Goal: Task Accomplishment & Management: Use online tool/utility

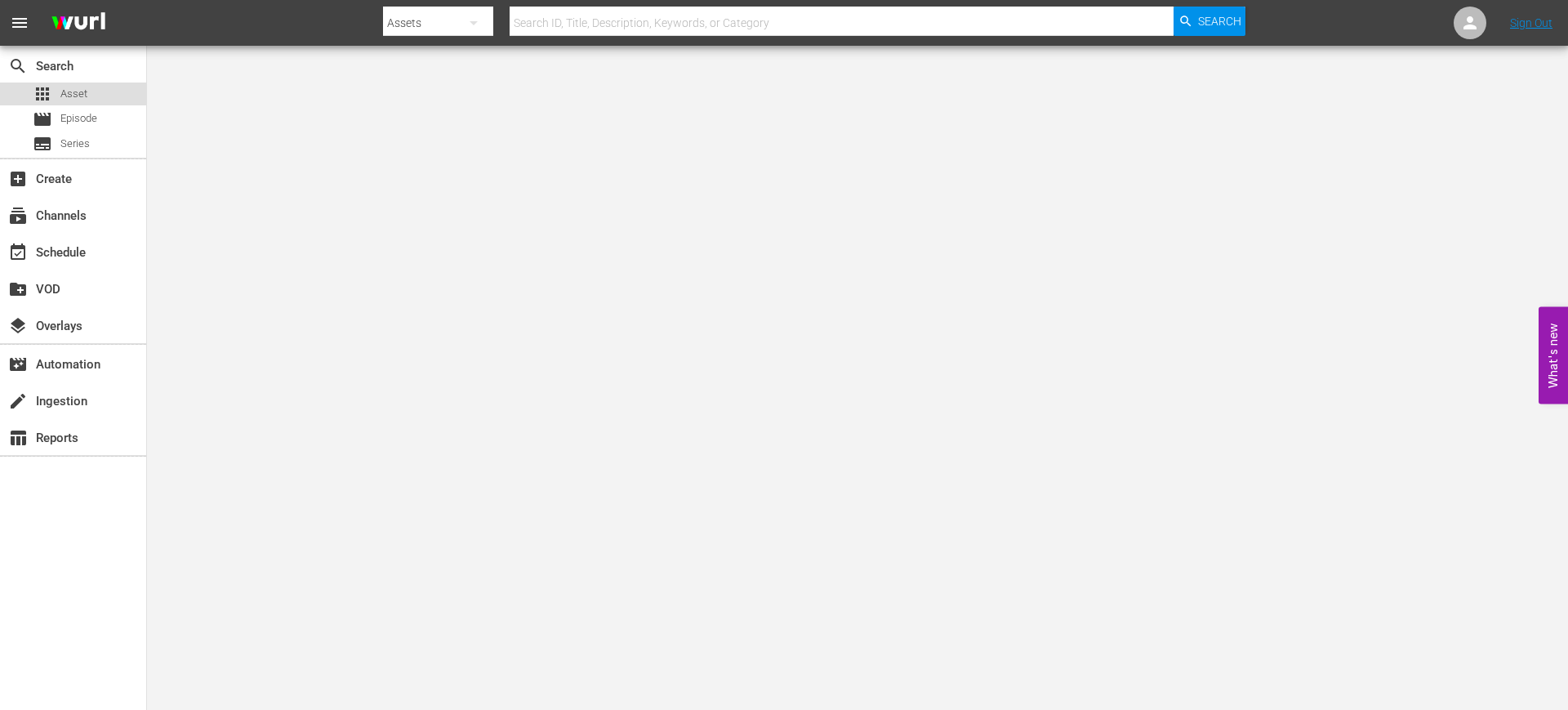
click at [102, 88] on div "apps Asset" at bounding box center [73, 93] width 146 height 23
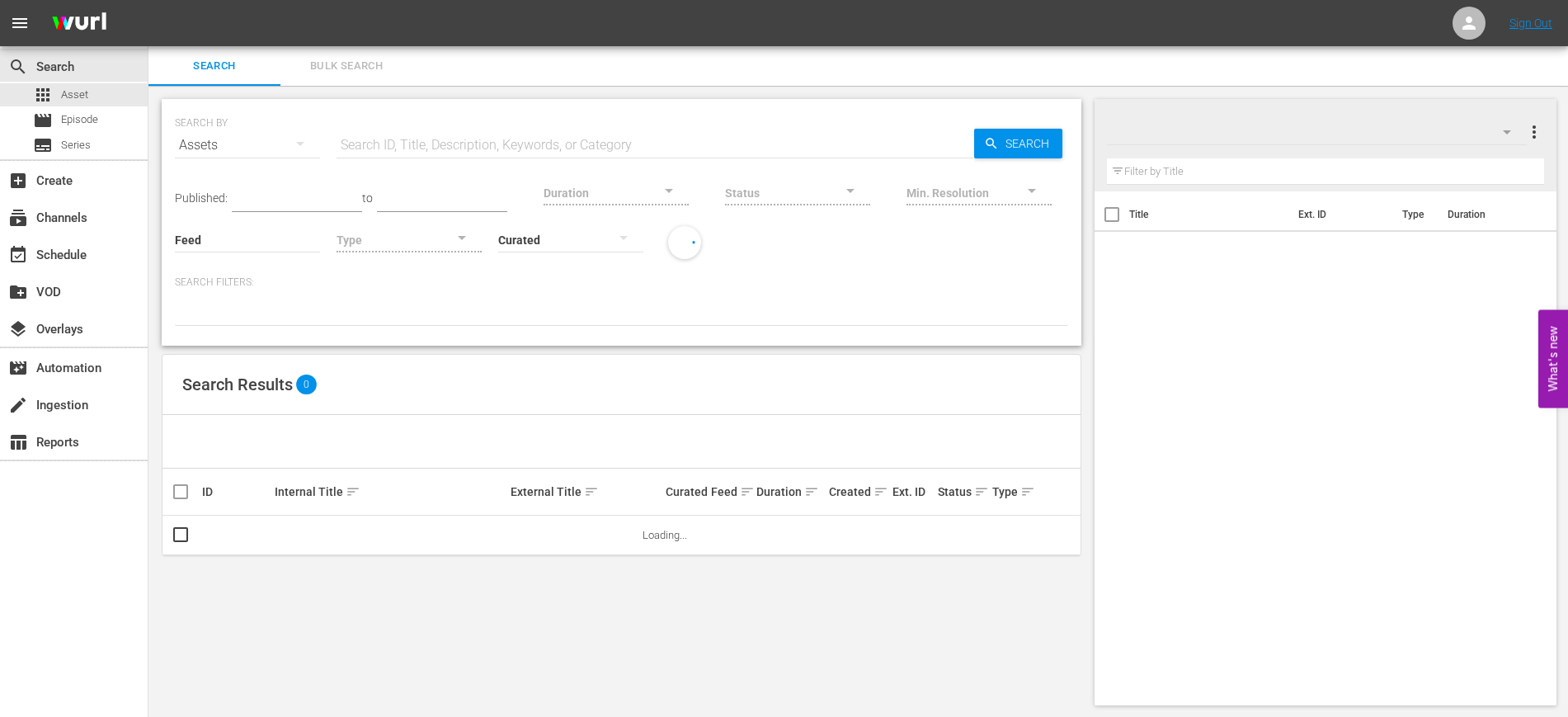
click at [342, 73] on span "Bulk Search" at bounding box center [346, 66] width 112 height 19
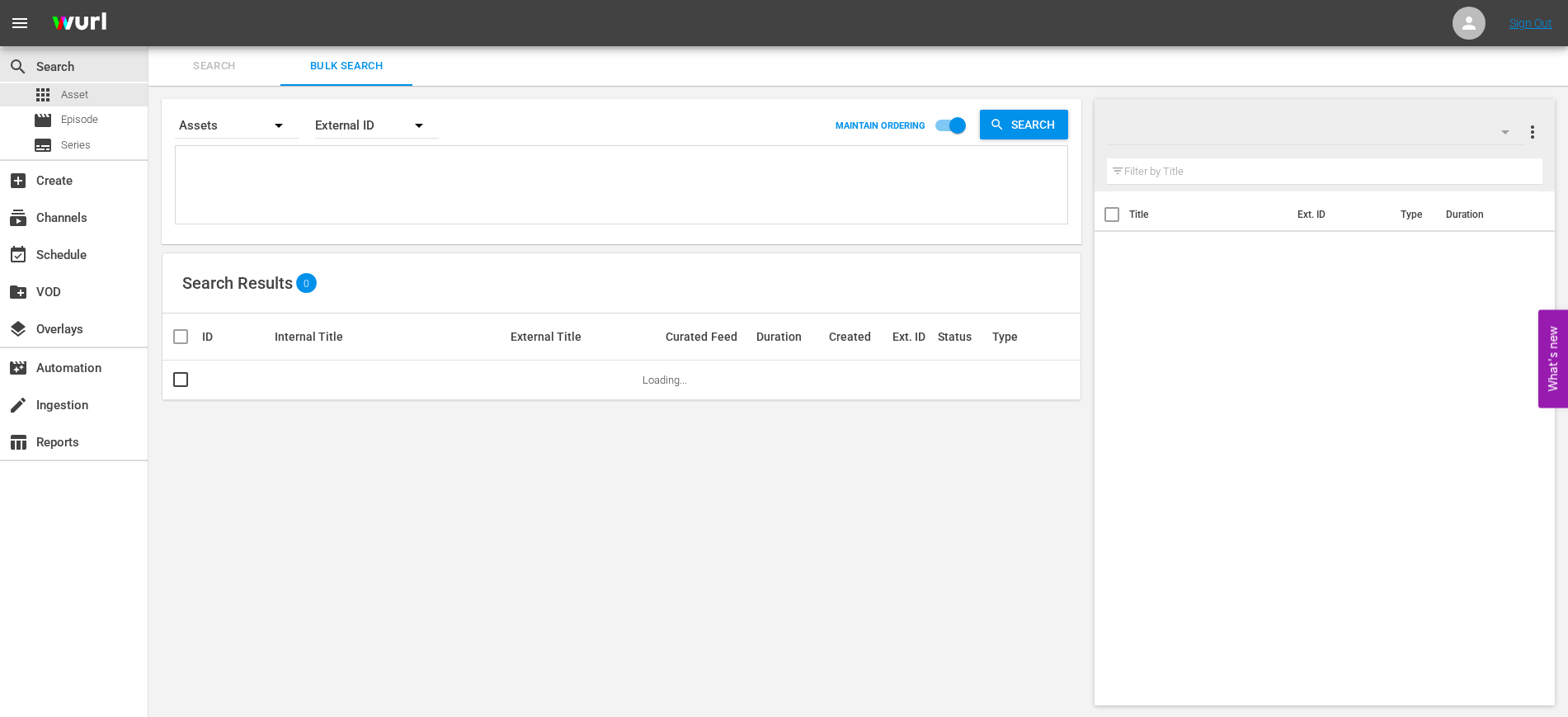
click at [516, 184] on textarea at bounding box center [623, 188] width 887 height 75
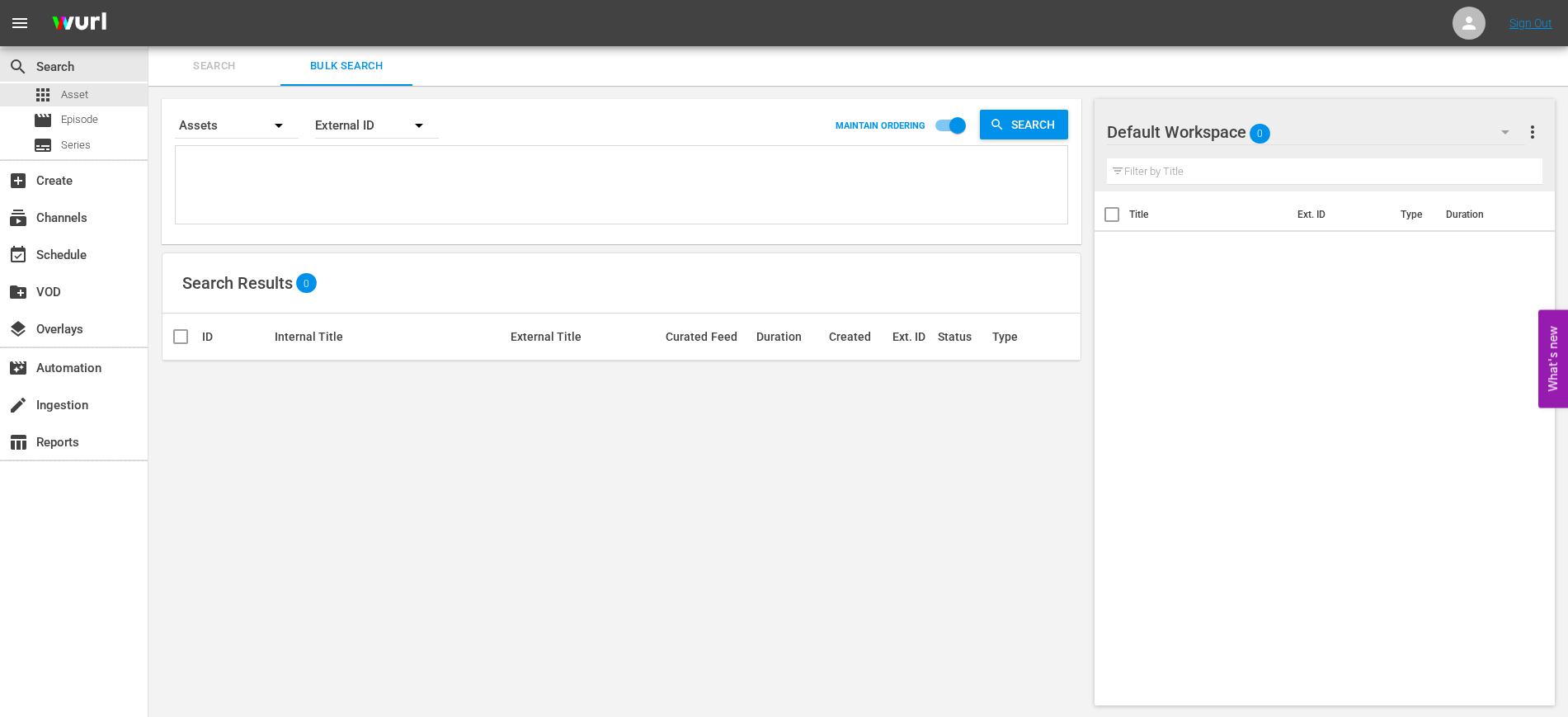
click at [237, 176] on textarea at bounding box center [623, 188] width 887 height 75
paste textarea "11405856_U0000684_LAT 11405858_U0000685_LAT 11405860_U0000686_LAT 11405862_U000…"
type textarea "11405856_U0000684_LAT 11405858_U0000685_LAT 11405860_U0000686_LAT 11405862_U000…"
drag, startPoint x: 226, startPoint y: 208, endPoint x: 166, endPoint y: 106, distance: 118.3
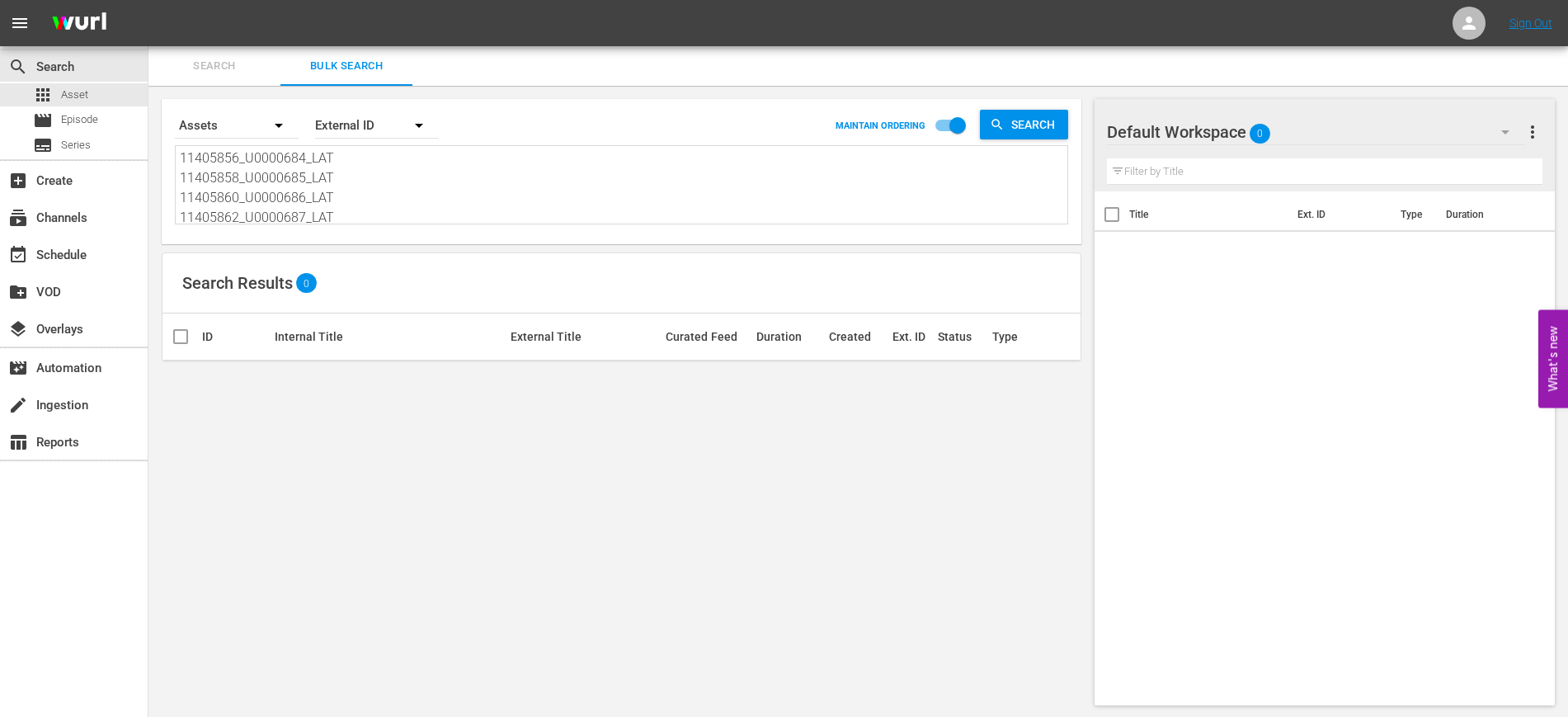
click at [166, 106] on div "Search By Assets Order By External ID MAINTAIN ORDERING Search 11405856_U000068…" at bounding box center [622, 171] width 920 height 145
click at [242, 166] on textarea at bounding box center [623, 186] width 887 height 75
paste textarea "11405856_U0000684_LAT 11405858_U0000685_LAT 11405860_U0000686_LAT 11405862_U000…"
type textarea "11405856_U0000684_LAT 11405858_U0000685_LAT 11405860_U0000686_LAT 11405862_U000…"
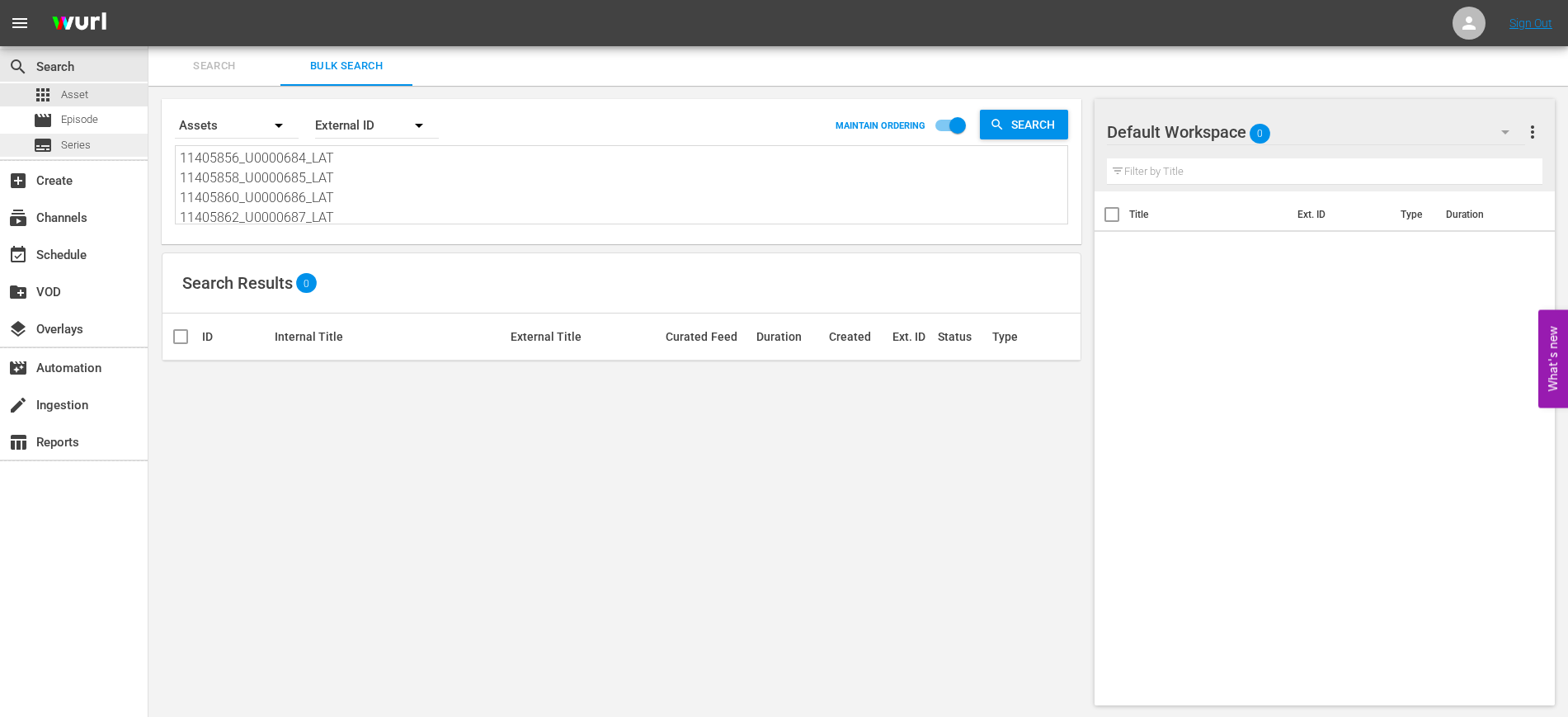
drag, startPoint x: 332, startPoint y: 212, endPoint x: 143, endPoint y: 146, distance: 200.2
click at [148, 0] on div "search Search apps Asset movie Episode subtitles Series add_box Create subscrip…" at bounding box center [857, 0] width 1419 height 0
